Goal: Task Accomplishment & Management: Manage account settings

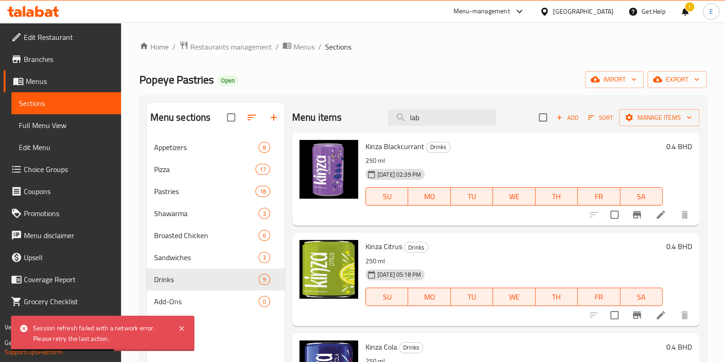
scroll to position [286, 0]
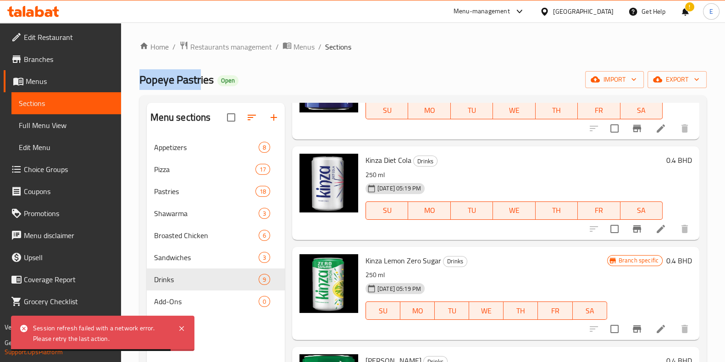
drag, startPoint x: 137, startPoint y: 82, endPoint x: 203, endPoint y: 83, distance: 65.6
click at [202, 83] on div "Home / Restaurants management / Menus / Sections Popeye Pastries Open import ex…" at bounding box center [423, 256] width 604 height 468
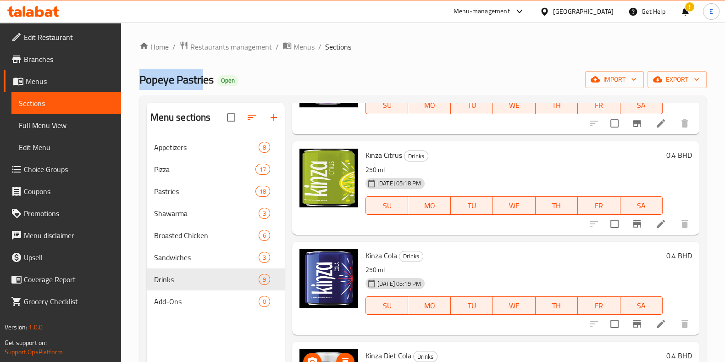
scroll to position [0, 0]
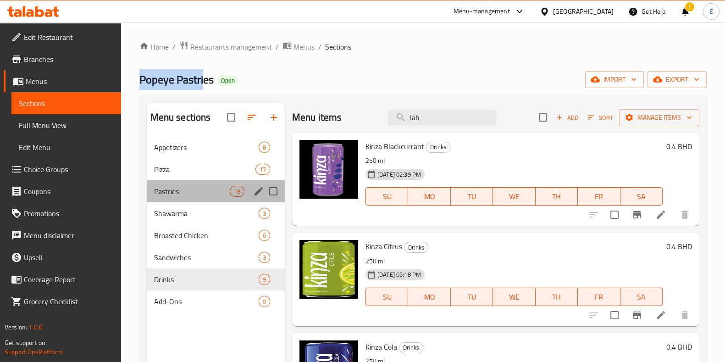
click at [179, 199] on div "Pastries 18" at bounding box center [216, 191] width 138 height 22
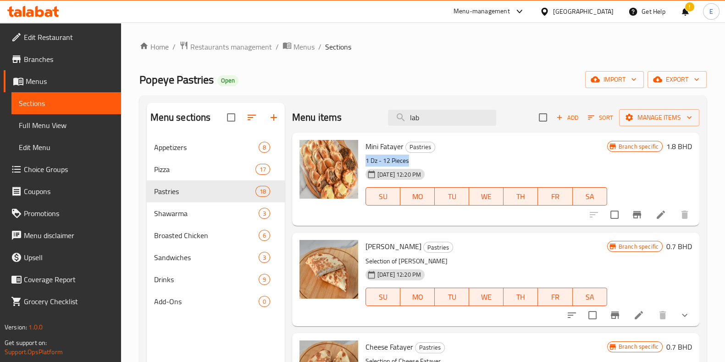
drag, startPoint x: 367, startPoint y: 161, endPoint x: 429, endPoint y: 162, distance: 61.9
click at [429, 162] on p "1 Dz - 12 Pieces" at bounding box center [486, 160] width 242 height 11
copy p "1 Dz - 12 Pieces"
click at [177, 283] on span "Drinks" at bounding box center [193, 279] width 79 height 11
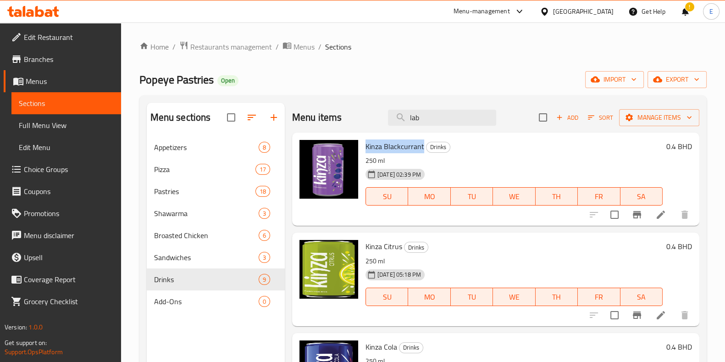
drag, startPoint x: 364, startPoint y: 142, endPoint x: 422, endPoint y: 148, distance: 58.0
click at [422, 148] on div "Kinza Blackcurrant Drinks 250 ml [DATE] 02:39 PM SU MO TU WE TH FR SA" at bounding box center [514, 179] width 304 height 86
copy span "Kinza Blackcurrant"
drag, startPoint x: 363, startPoint y: 248, endPoint x: 400, endPoint y: 245, distance: 36.8
click at [400, 245] on div "Kinza Citrus Drinks 250 ml [DATE] 05:18 PM SU MO TU WE TH FR SA" at bounding box center [514, 279] width 304 height 86
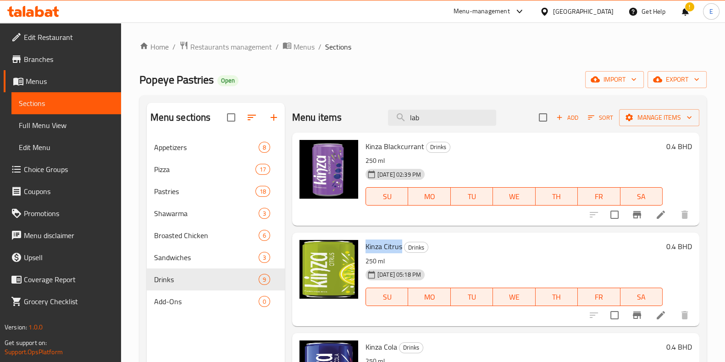
copy span "Kinza Citrus"
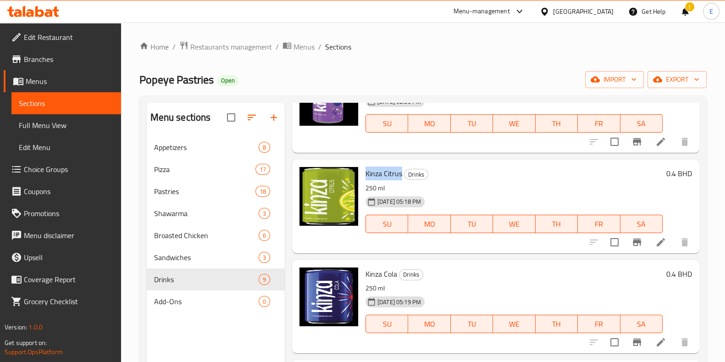
scroll to position [114, 0]
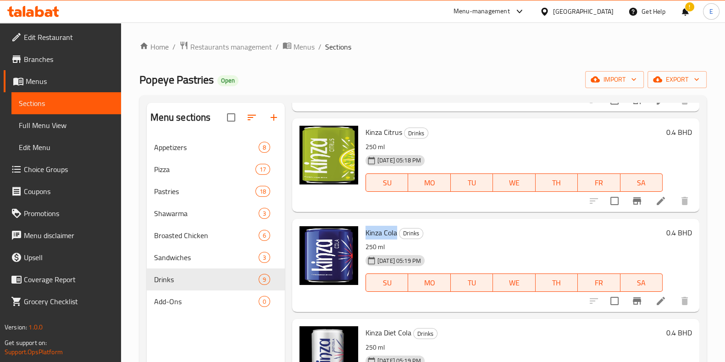
drag, startPoint x: 363, startPoint y: 230, endPoint x: 396, endPoint y: 235, distance: 33.0
click at [396, 235] on div "Kinza Cola Drinks 250 ml [DATE] 05:19 PM SU MO TU WE TH FR SA" at bounding box center [514, 265] width 304 height 86
copy span "Kinza Cola"
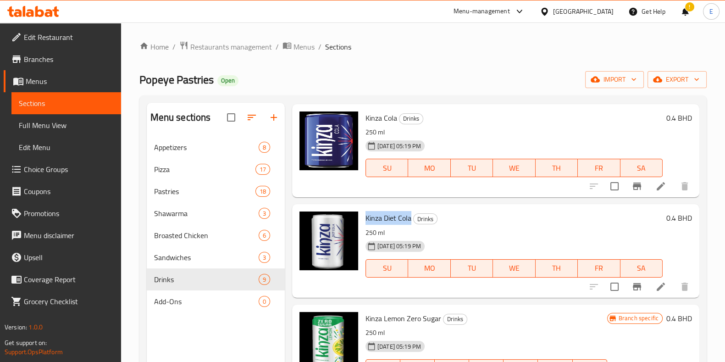
drag, startPoint x: 366, startPoint y: 214, endPoint x: 411, endPoint y: 217, distance: 45.5
click at [411, 217] on h6 "Kinza Diet Cola Drinks" at bounding box center [513, 217] width 297 height 13
copy span "Kinza Diet Cola"
drag, startPoint x: 364, startPoint y: 319, endPoint x: 435, endPoint y: 316, distance: 70.6
click at [435, 316] on div "[PERSON_NAME] Zero Sugar Drinks 250 ml [DATE] 05:19 PM SU MO TU WE TH FR SA" at bounding box center [486, 351] width 249 height 86
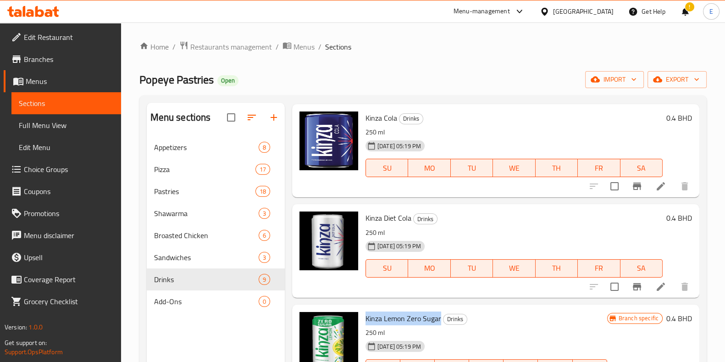
drag, startPoint x: 439, startPoint y: 317, endPoint x: 361, endPoint y: 317, distance: 77.5
click at [362, 317] on div "[PERSON_NAME] Zero Sugar Drinks 250 ml [DATE] 05:19 PM SU MO TU WE TH FR SA" at bounding box center [486, 351] width 249 height 86
copy span "Kinza Lemon Zero Sugar"
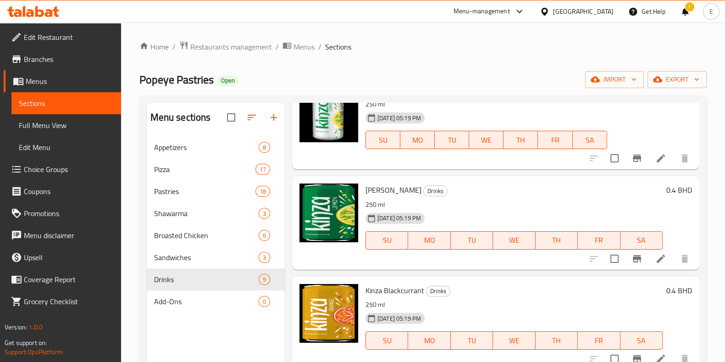
scroll to position [458, 0]
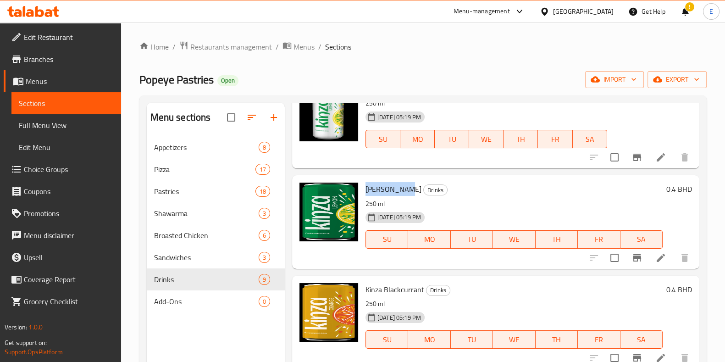
drag, startPoint x: 364, startPoint y: 189, endPoint x: 403, endPoint y: 191, distance: 39.5
click at [403, 191] on div "[PERSON_NAME] Drinks 250 ml [DATE] 05:19 PM SU MO TU WE TH FR SA" at bounding box center [514, 222] width 304 height 86
copy span "[PERSON_NAME]"
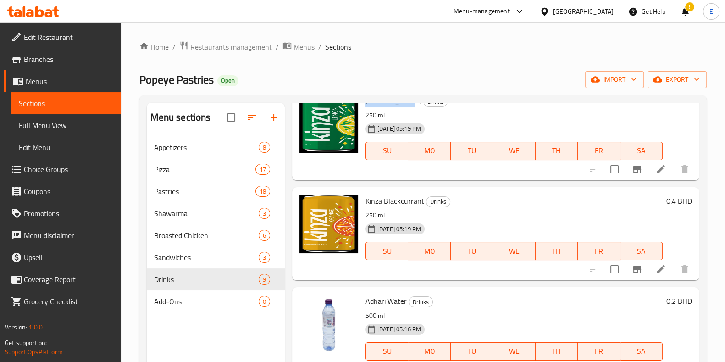
scroll to position [573, 0]
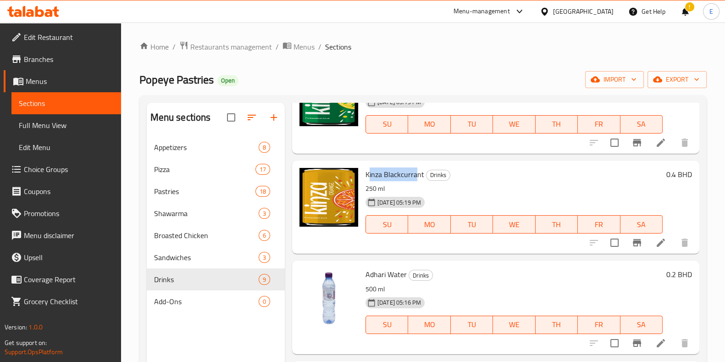
drag, startPoint x: 369, startPoint y: 173, endPoint x: 384, endPoint y: 176, distance: 15.4
click at [415, 170] on span "Kinza Blackcurrant" at bounding box center [394, 174] width 59 height 14
drag, startPoint x: 367, startPoint y: 174, endPoint x: 423, endPoint y: 181, distance: 56.3
click at [423, 181] on div "Kinza Blackcurrant Drinks 250 ml [DATE] 05:19 PM SU MO TU WE TH FR SA" at bounding box center [514, 207] width 304 height 86
copy div "Kinza Blackcurrant Drinks 250 ml"
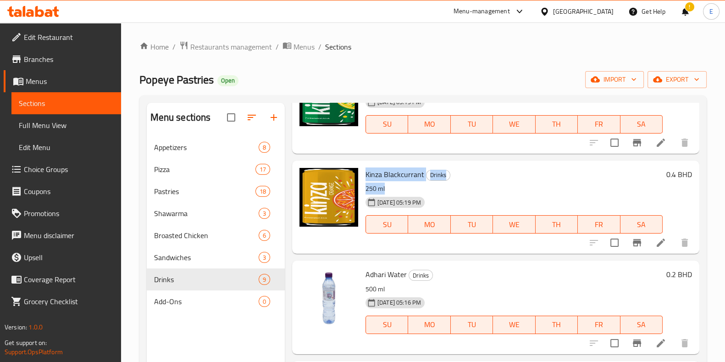
click at [390, 175] on span "Kinza Blackcurrant" at bounding box center [394, 174] width 59 height 14
drag, startPoint x: 368, startPoint y: 175, endPoint x: 414, endPoint y: 177, distance: 46.8
click at [419, 179] on span "Kinza Blackcurrant" at bounding box center [394, 174] width 59 height 14
drag, startPoint x: 366, startPoint y: 171, endPoint x: 422, endPoint y: 178, distance: 55.9
click at [422, 178] on span "Kinza Blackcurrant" at bounding box center [394, 174] width 59 height 14
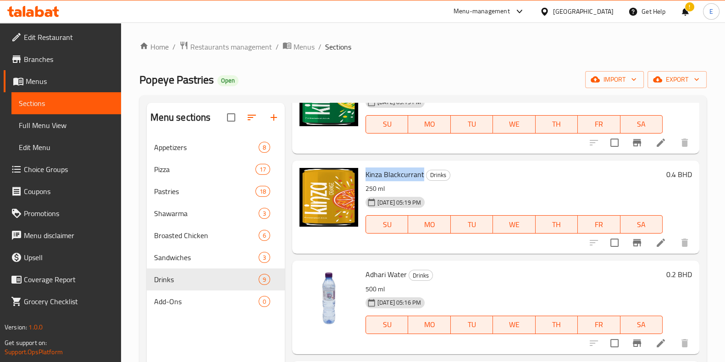
copy span "Kinza Blackcurrant"
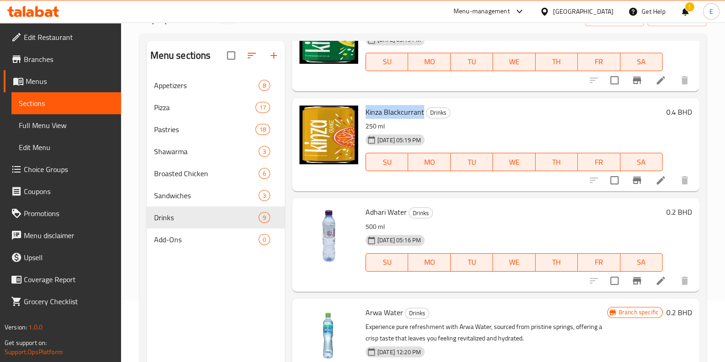
scroll to position [128, 0]
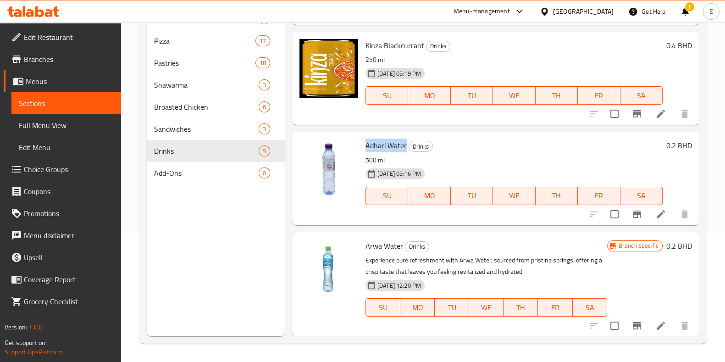
drag, startPoint x: 390, startPoint y: 149, endPoint x: 405, endPoint y: 151, distance: 15.2
click at [405, 151] on span "Adhari Water" at bounding box center [385, 145] width 41 height 14
copy span "Adhari Water"
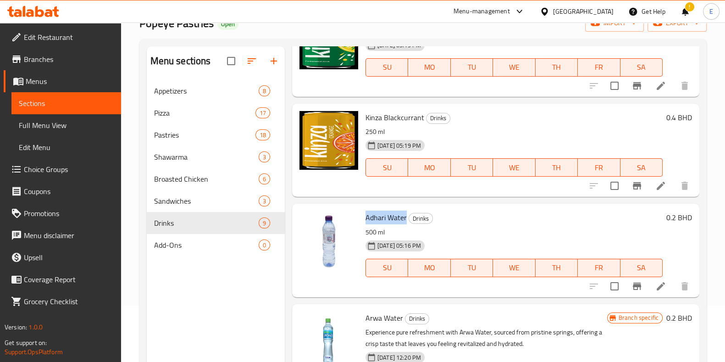
scroll to position [0, 0]
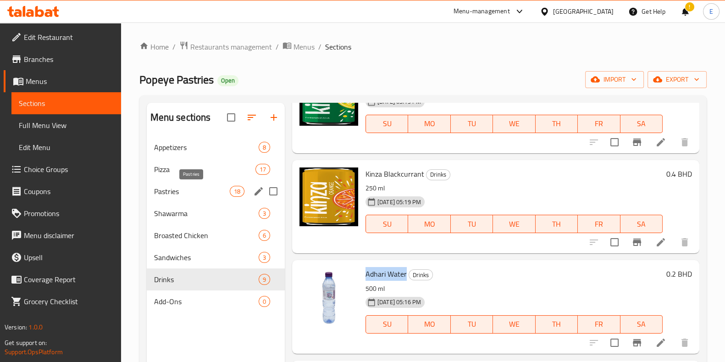
click at [183, 191] on span "Pastries" at bounding box center [192, 191] width 76 height 11
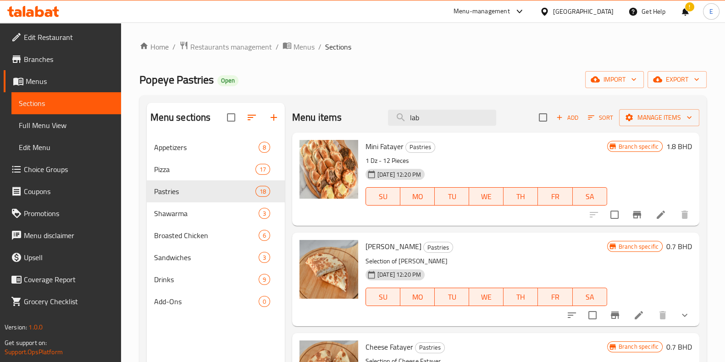
drag, startPoint x: 364, startPoint y: 248, endPoint x: 412, endPoint y: 248, distance: 48.1
click at [412, 248] on div "Labneh Fatayer Pastries Selection of Labneh Fatayer [DATE] 12:20 PM SU MO TU WE…" at bounding box center [486, 279] width 249 height 86
click at [183, 154] on div "Appetizers 8" at bounding box center [216, 147] width 138 height 22
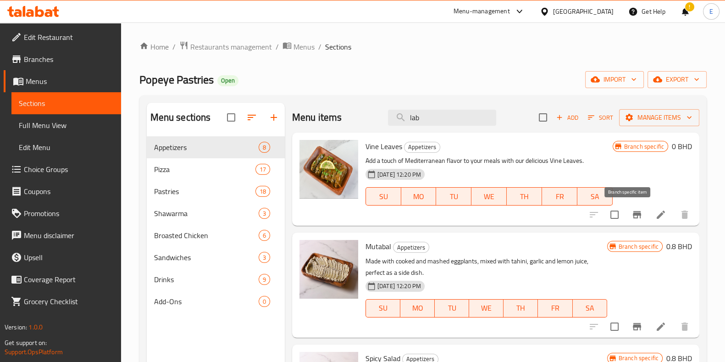
click at [626, 221] on button "Branch-specific-item" at bounding box center [637, 215] width 22 height 22
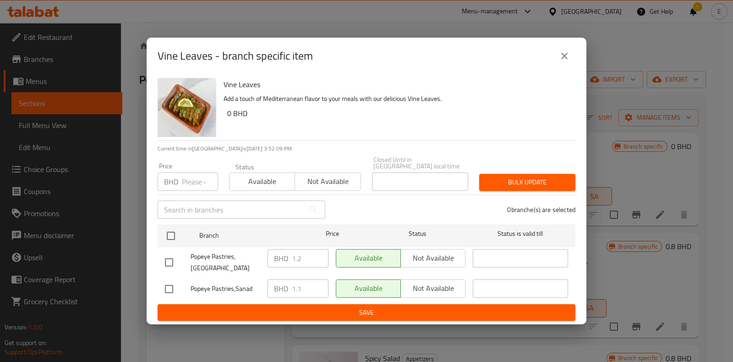
click at [290, 249] on div "BHD 1.2 ​" at bounding box center [298, 258] width 61 height 18
click at [286, 253] on p "BHD" at bounding box center [281, 258] width 14 height 11
click at [548, 67] on div "Vine Leaves - branch specific item" at bounding box center [367, 56] width 418 height 22
click at [568, 61] on icon "close" at bounding box center [564, 55] width 11 height 11
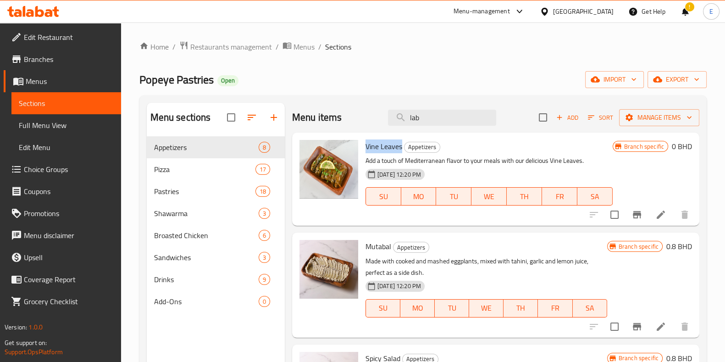
drag, startPoint x: 364, startPoint y: 142, endPoint x: 402, endPoint y: 146, distance: 37.8
click at [402, 146] on div "Vine Leaves Appetizers Add a touch of Mediterranean flavor to your meals with o…" at bounding box center [489, 179] width 254 height 86
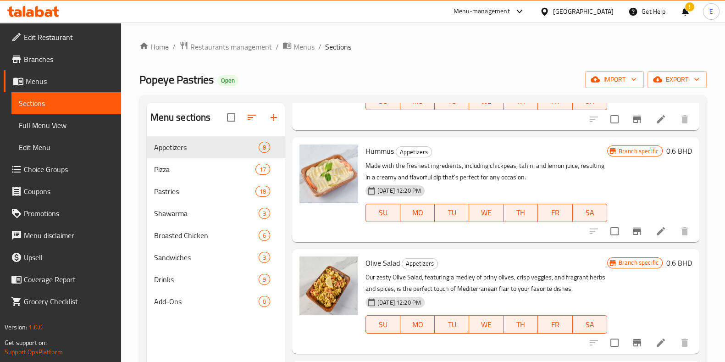
scroll to position [128, 0]
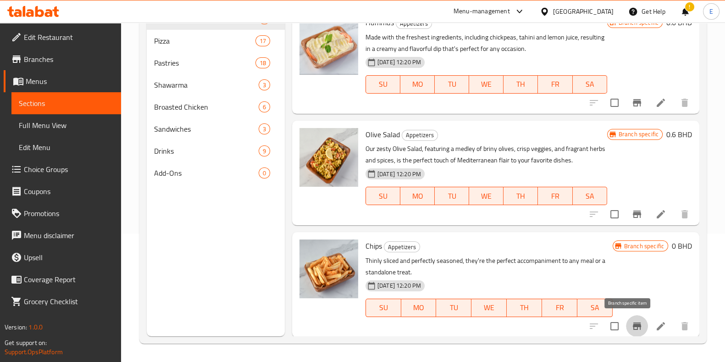
click at [631, 328] on icon "Branch-specific-item" at bounding box center [636, 325] width 11 height 11
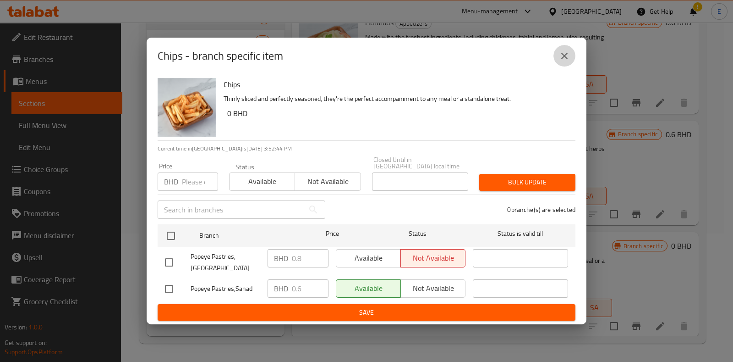
click at [559, 61] on icon "close" at bounding box center [564, 55] width 11 height 11
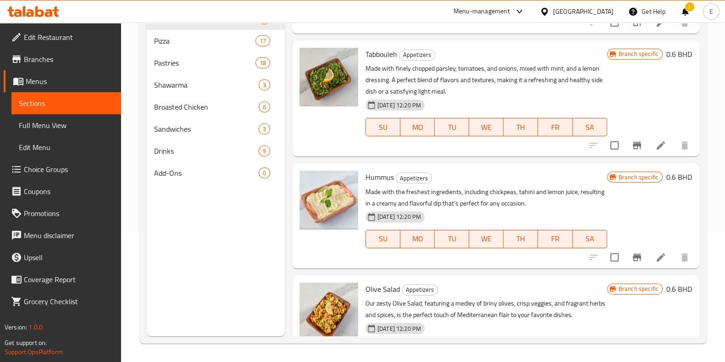
scroll to position [358, 0]
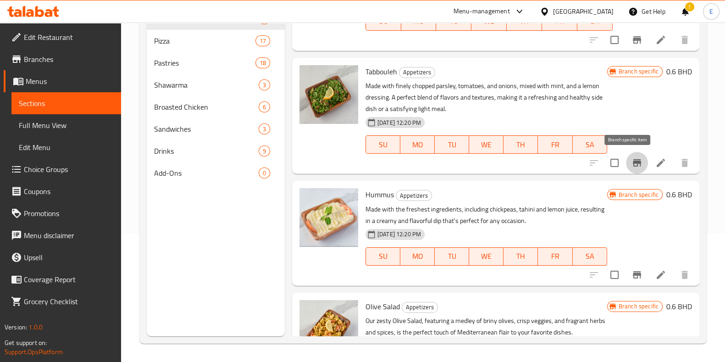
click at [626, 170] on button "Branch-specific-item" at bounding box center [637, 163] width 22 height 22
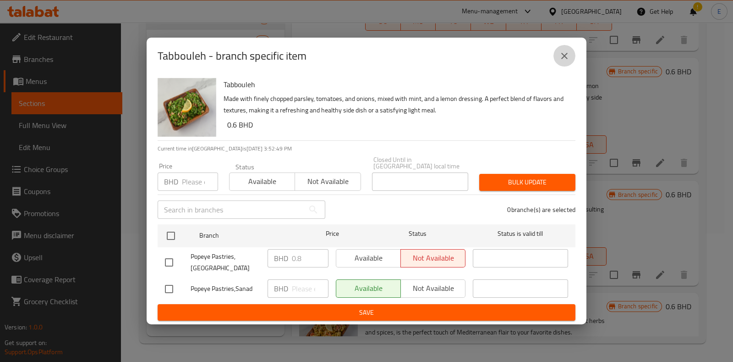
click at [573, 64] on button "close" at bounding box center [565, 56] width 22 height 22
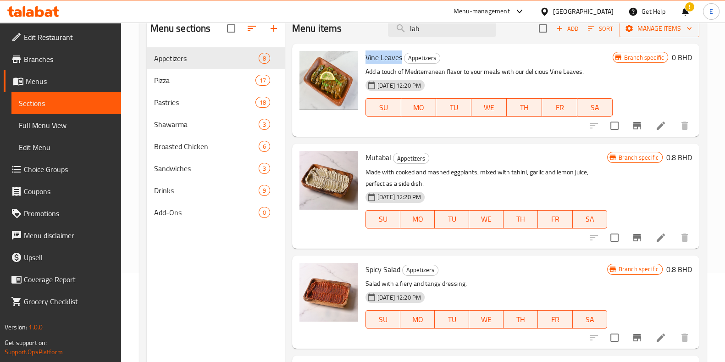
scroll to position [71, 0]
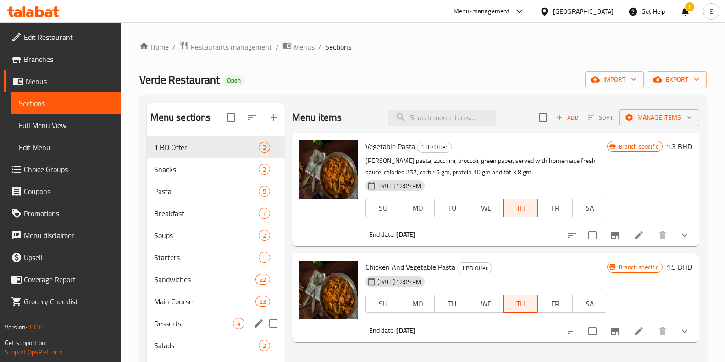
scroll to position [13, 0]
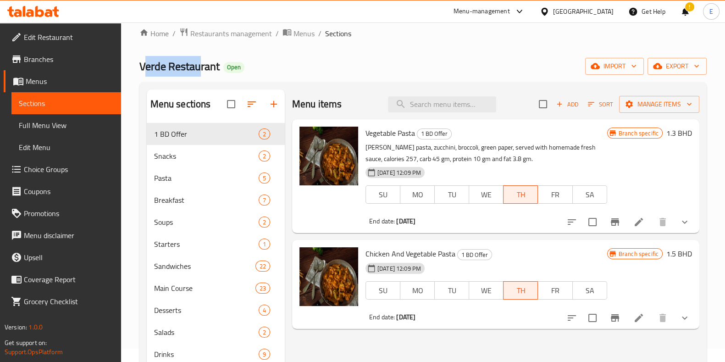
drag, startPoint x: 143, startPoint y: 66, endPoint x: 199, endPoint y: 68, distance: 56.4
click at [199, 68] on span "Verde Restaurant" at bounding box center [179, 66] width 80 height 21
drag, startPoint x: 142, startPoint y: 63, endPoint x: 218, endPoint y: 69, distance: 76.3
click at [218, 69] on span "Verde Restaurant" at bounding box center [179, 66] width 80 height 21
drag, startPoint x: 219, startPoint y: 69, endPoint x: 136, endPoint y: 70, distance: 82.5
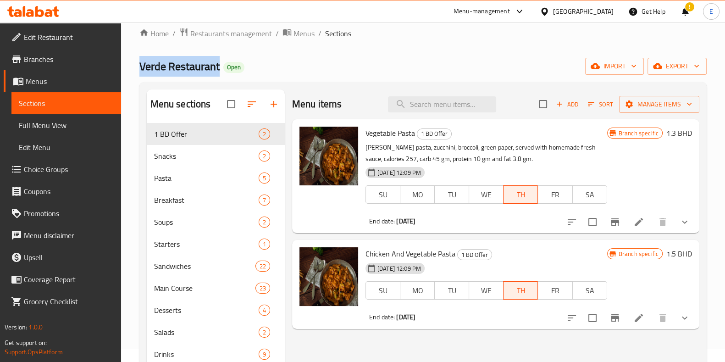
click at [136, 70] on div "Home / Restaurants management / Menus / Sections Verde Restaurant Open import e…" at bounding box center [423, 243] width 604 height 468
copy span "Verde Restaurant"
click at [185, 285] on span "Main Course" at bounding box center [192, 287] width 76 height 11
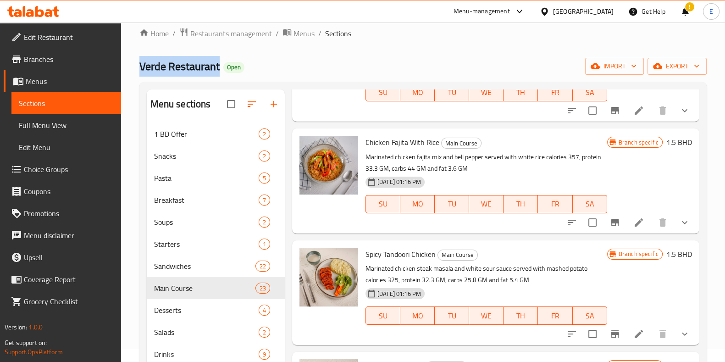
scroll to position [344, 0]
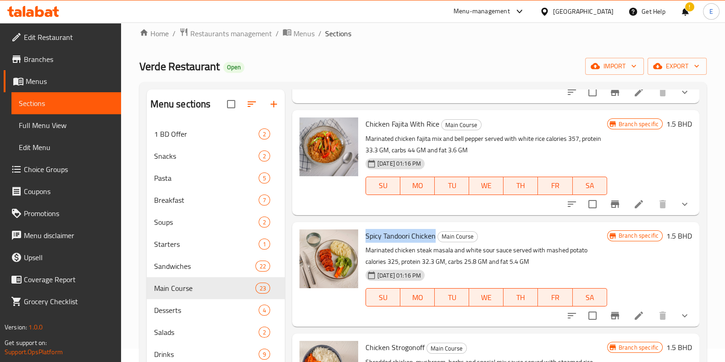
drag, startPoint x: 364, startPoint y: 235, endPoint x: 434, endPoint y: 236, distance: 69.7
click at [434, 236] on div "Spicy Tandoori Chicken Main Course Marinated chicken steak masala and white sou…" at bounding box center [486, 274] width 249 height 97
copy span "Spicy Tandoori Chicken"
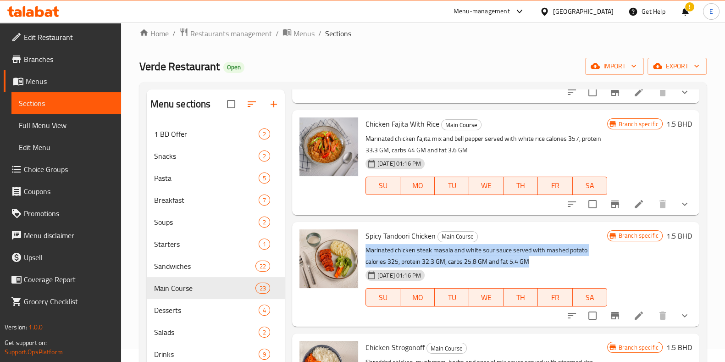
drag, startPoint x: 366, startPoint y: 249, endPoint x: 566, endPoint y: 260, distance: 200.1
click at [566, 260] on p "Marinated chicken steak masala and white sour sauce served with mashed potato c…" at bounding box center [486, 255] width 242 height 23
copy p "Marinated chicken steak masala and white sour sauce served with mashed potato c…"
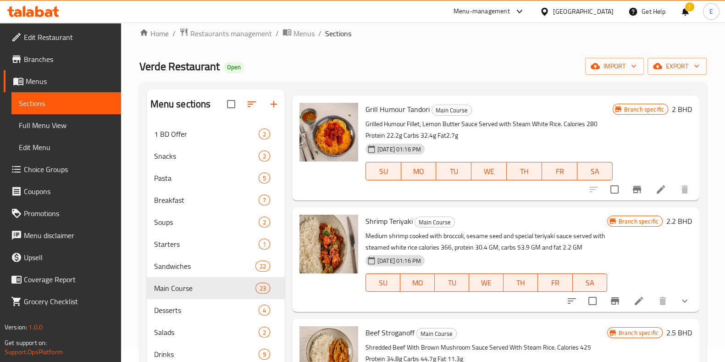
scroll to position [1089, 0]
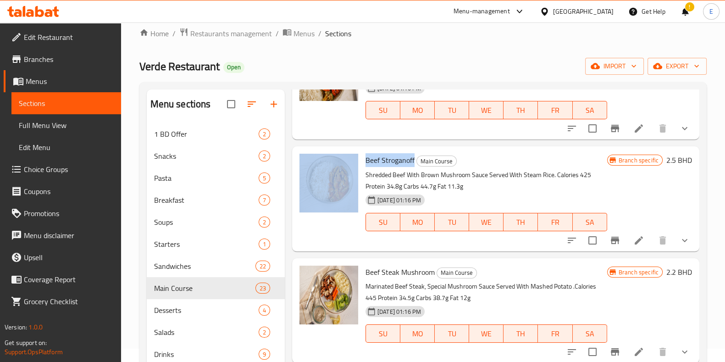
drag, startPoint x: 362, startPoint y: 159, endPoint x: 413, endPoint y: 165, distance: 51.7
click at [413, 164] on div "Beef Stroganoff Main Course Shredded Beef With Brown Mushroom Sauce Served With…" at bounding box center [496, 198] width 400 height 97
copy div "Beef Stroganoff"
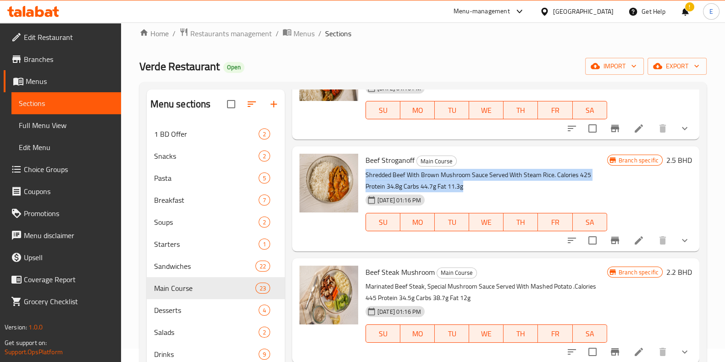
drag, startPoint x: 463, startPoint y: 186, endPoint x: 476, endPoint y: 161, distance: 28.3
click at [476, 161] on div "Beef Stroganoff Main Course Shredded Beef With Brown Mushroom Sauce Served With…" at bounding box center [486, 198] width 249 height 97
copy div "Shredded Beef With Brown Mushroom Sauce Served With Steam Rice. Calories 425 Pr…"
click at [611, 240] on button "Branch-specific-item" at bounding box center [615, 240] width 22 height 22
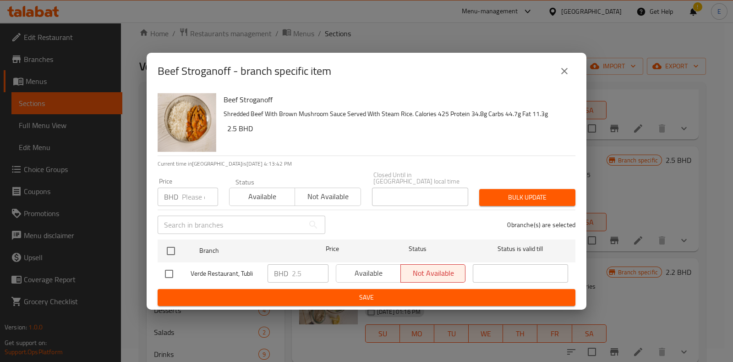
click at [270, 270] on div "BHD 2.5 ​" at bounding box center [298, 273] width 61 height 18
click at [555, 82] on div "Beef Stroganoff - branch specific item" at bounding box center [367, 71] width 418 height 22
click at [557, 81] on button "close" at bounding box center [565, 71] width 22 height 22
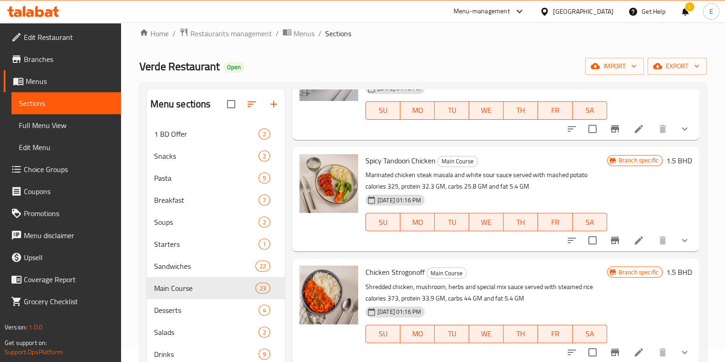
scroll to position [401, 0]
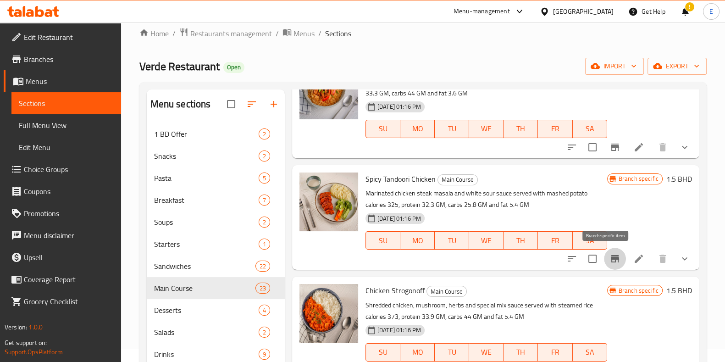
click at [612, 264] on button "Branch-specific-item" at bounding box center [615, 259] width 22 height 22
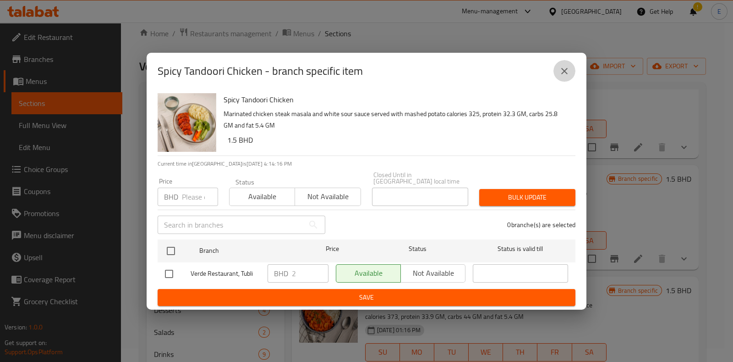
click at [566, 74] on icon "close" at bounding box center [565, 71] width 6 height 6
